Goal: Information Seeking & Learning: Check status

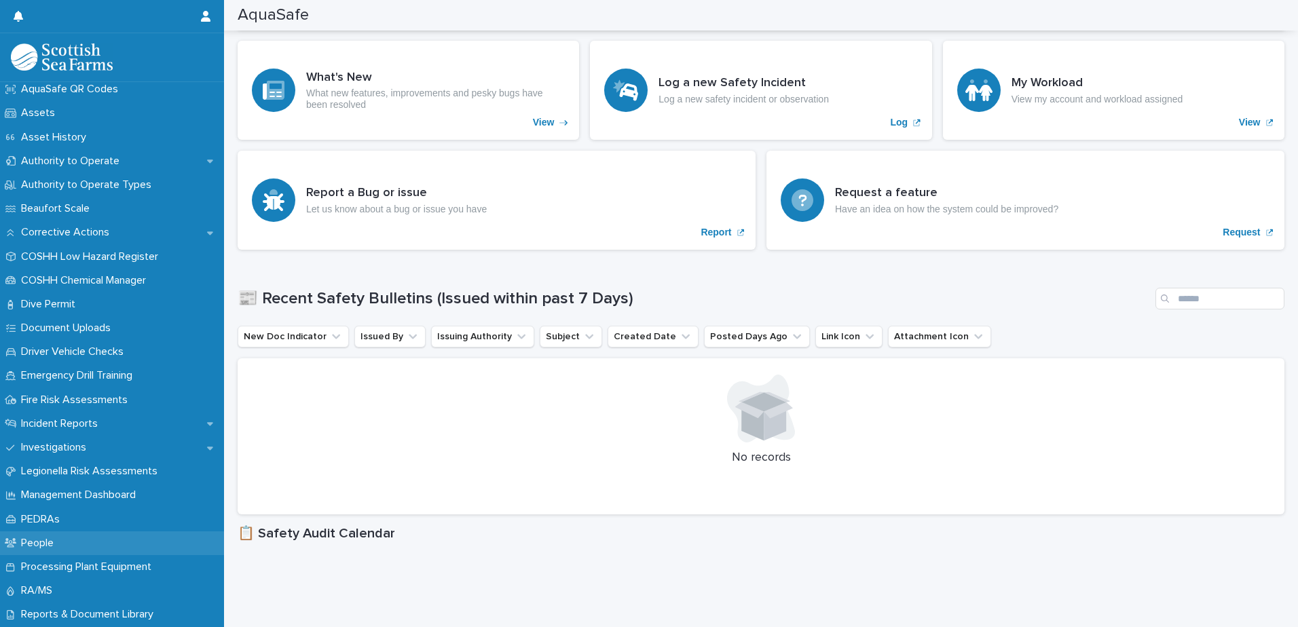
scroll to position [204, 0]
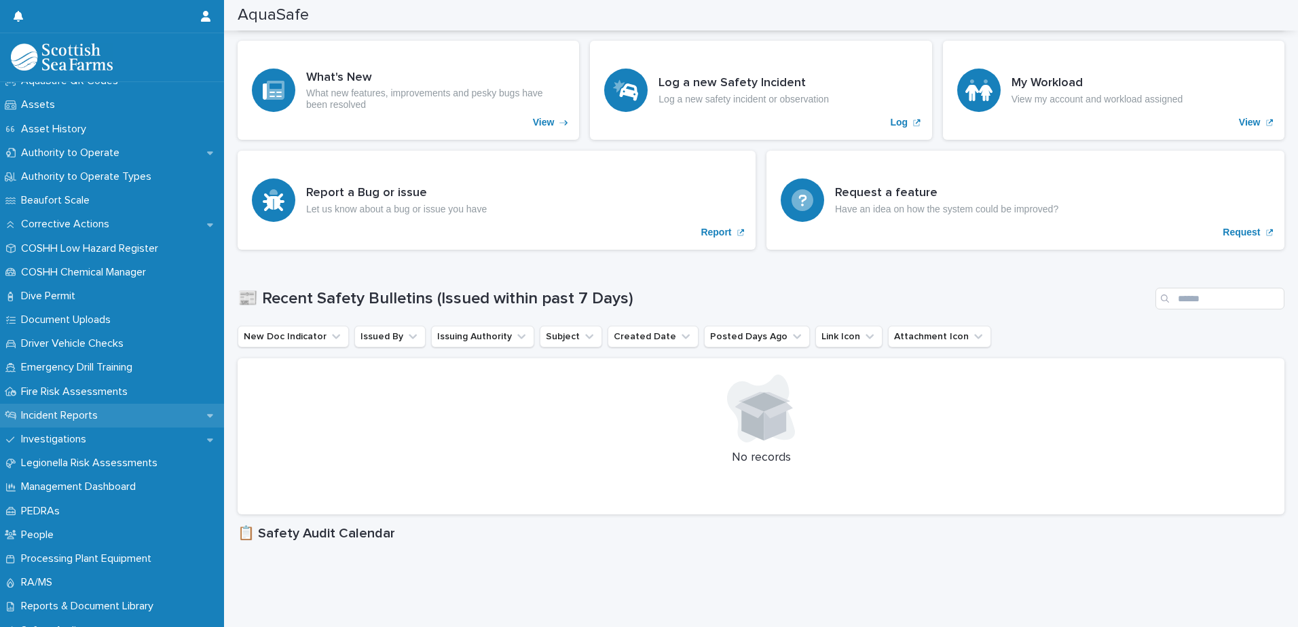
click at [91, 418] on p "Incident Reports" at bounding box center [62, 415] width 93 height 13
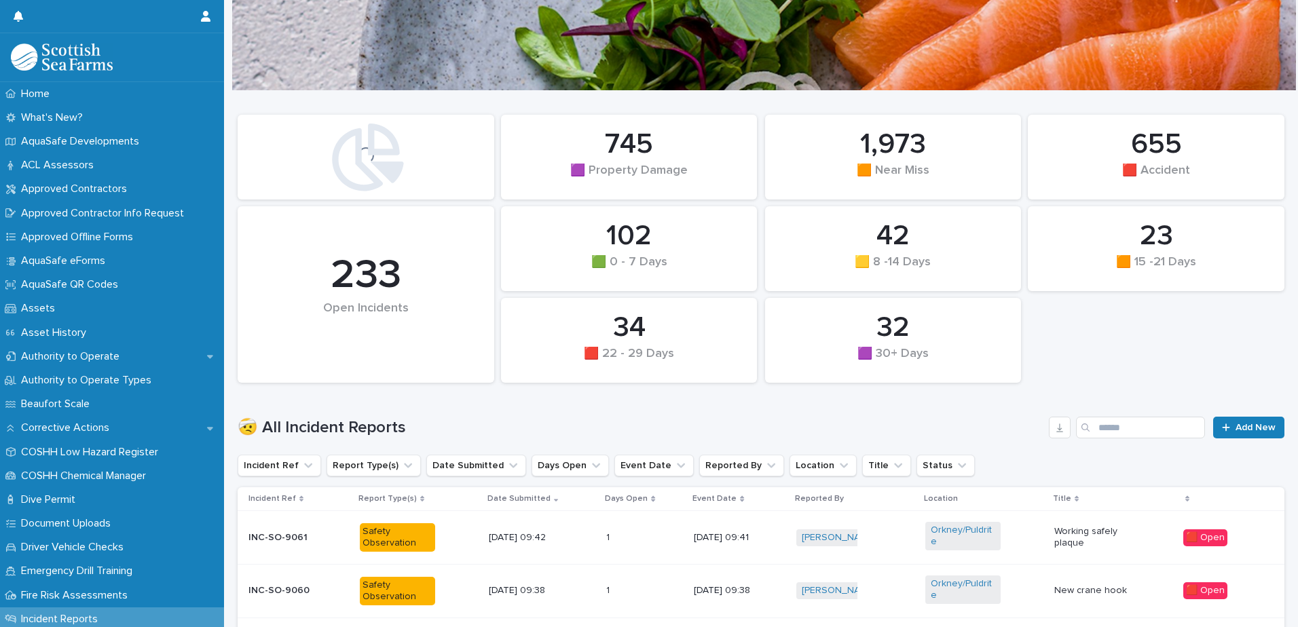
scroll to position [68, 0]
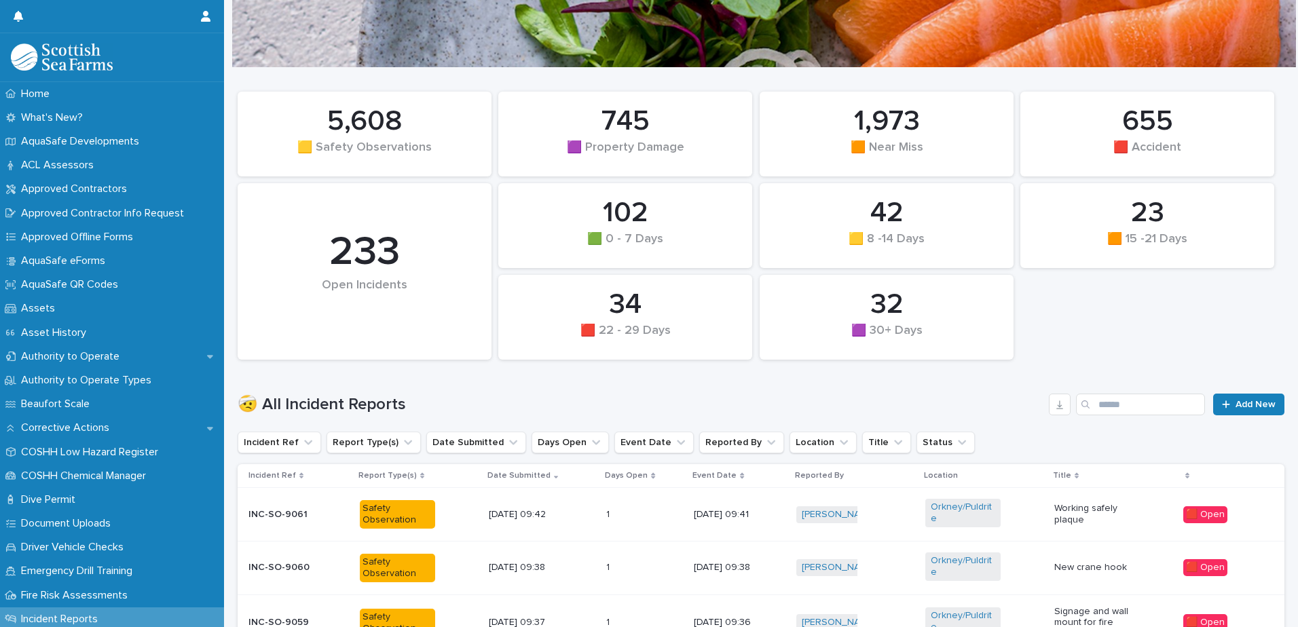
click at [1090, 520] on p "Working safely plaque" at bounding box center [1092, 514] width 75 height 23
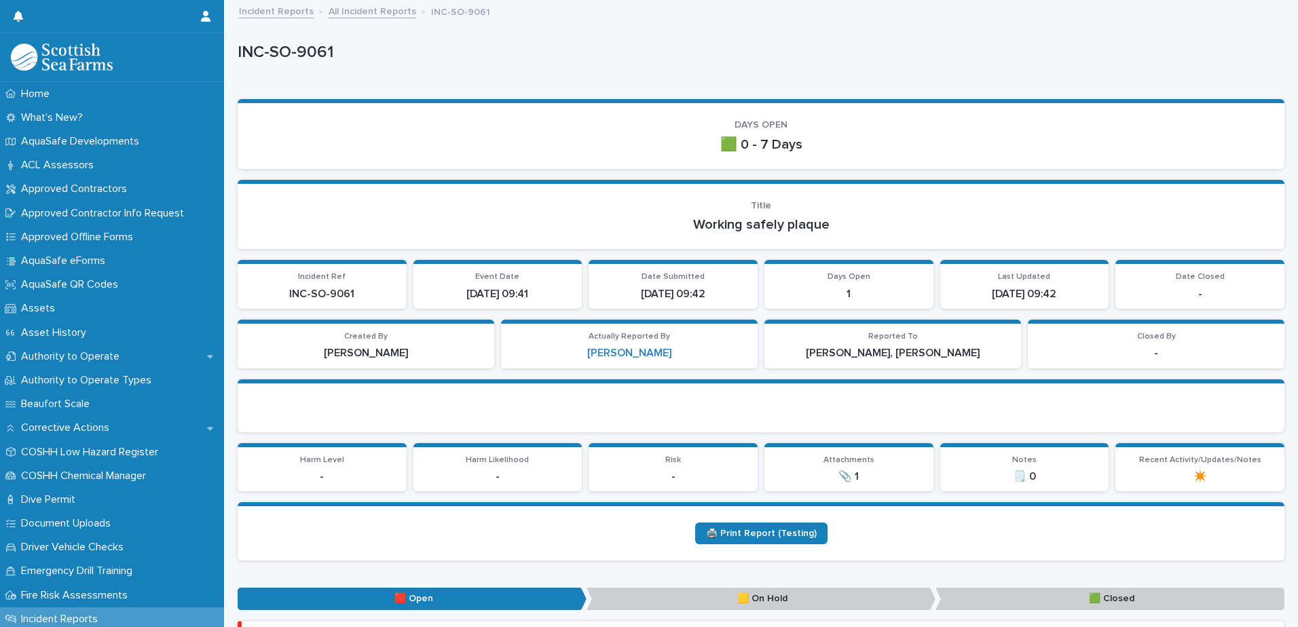
click at [386, 16] on link "All Incident Reports" at bounding box center [373, 11] width 88 height 16
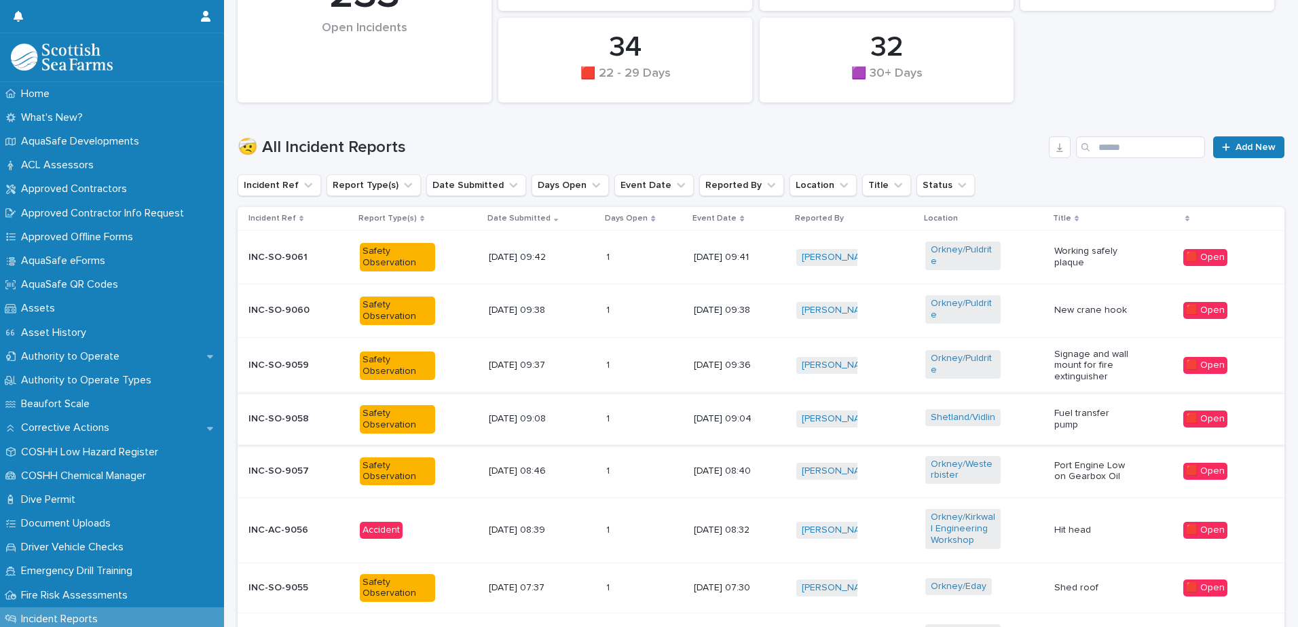
scroll to position [340, 0]
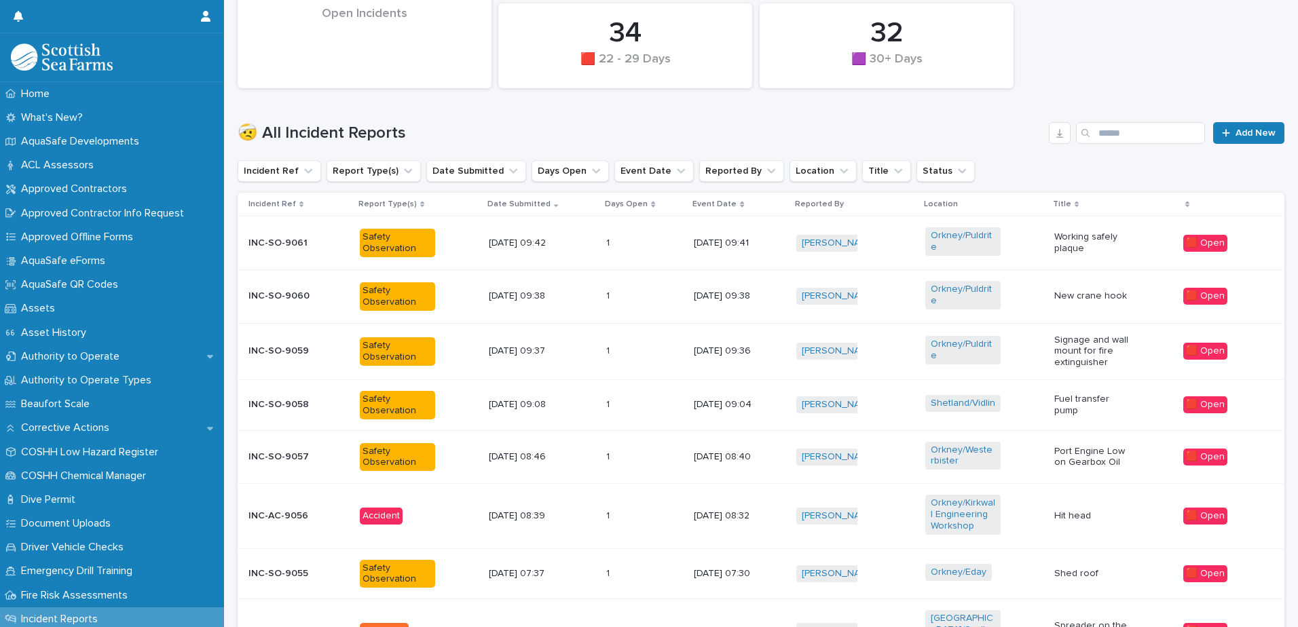
click at [1094, 295] on p "New crane hook" at bounding box center [1092, 297] width 75 height 12
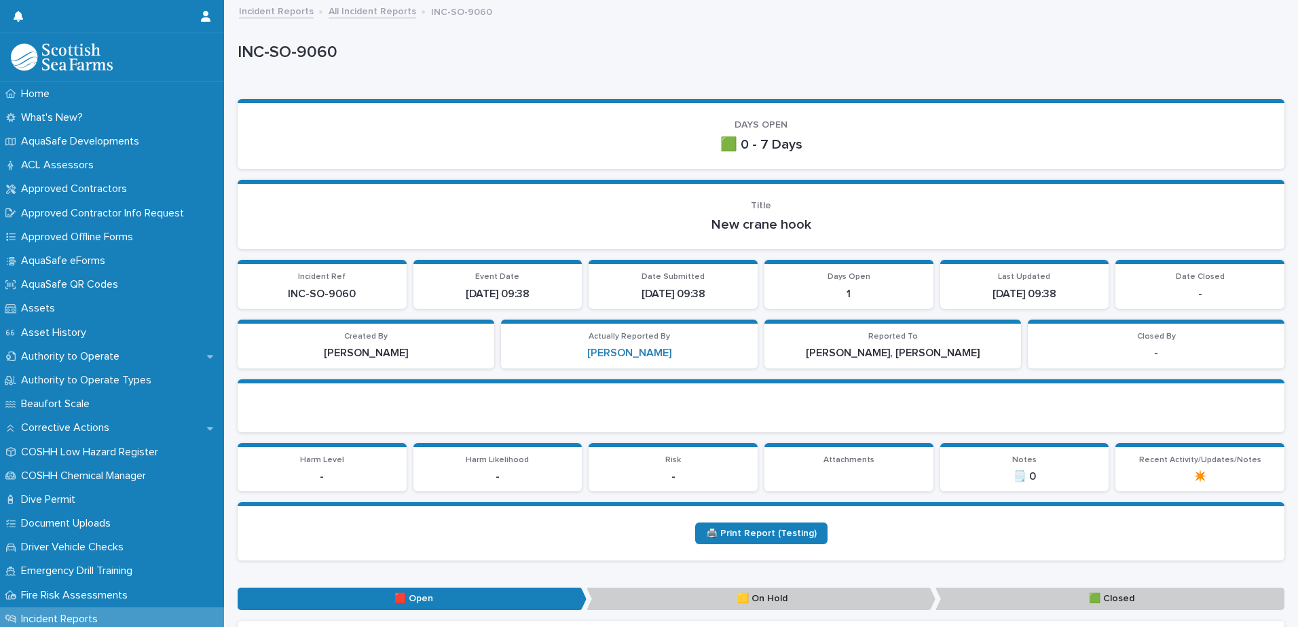
click at [342, 9] on link "All Incident Reports" at bounding box center [373, 11] width 88 height 16
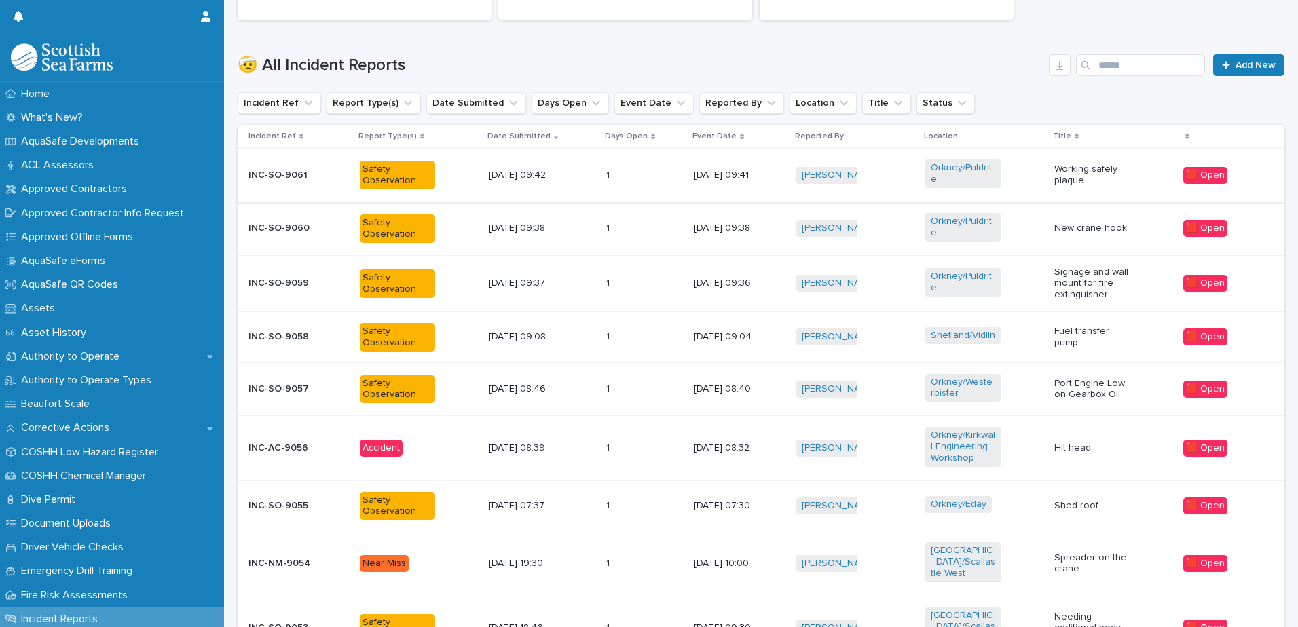
scroll to position [475, 0]
